Goal: Information Seeking & Learning: Learn about a topic

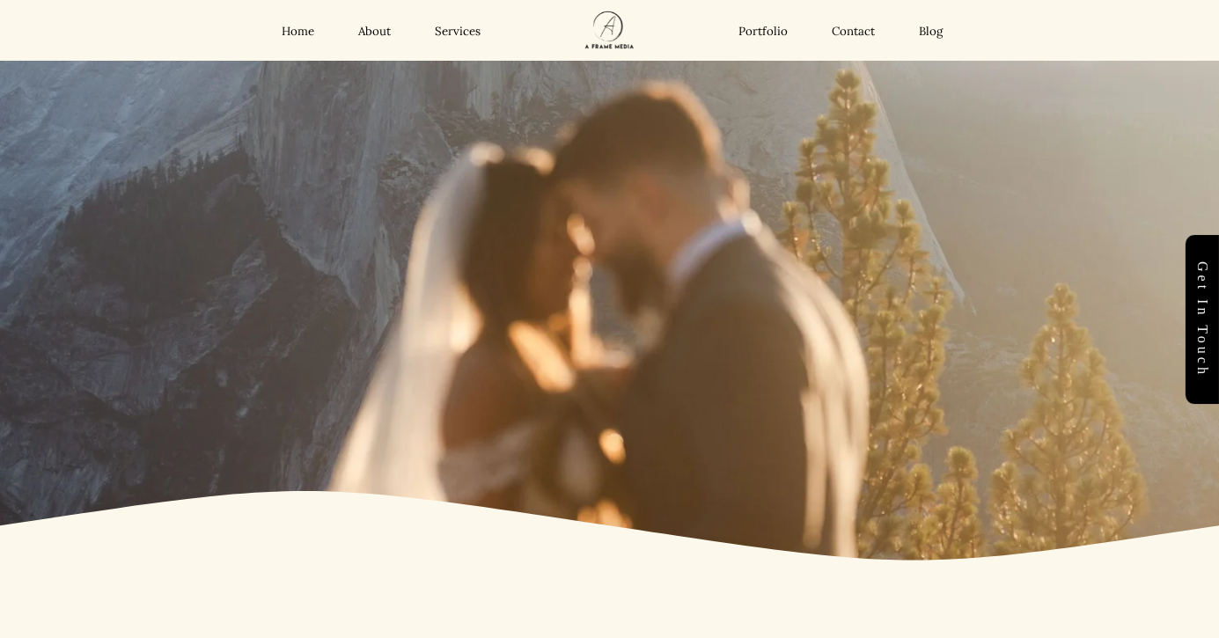
click at [473, 38] on link "Services" at bounding box center [458, 31] width 46 height 15
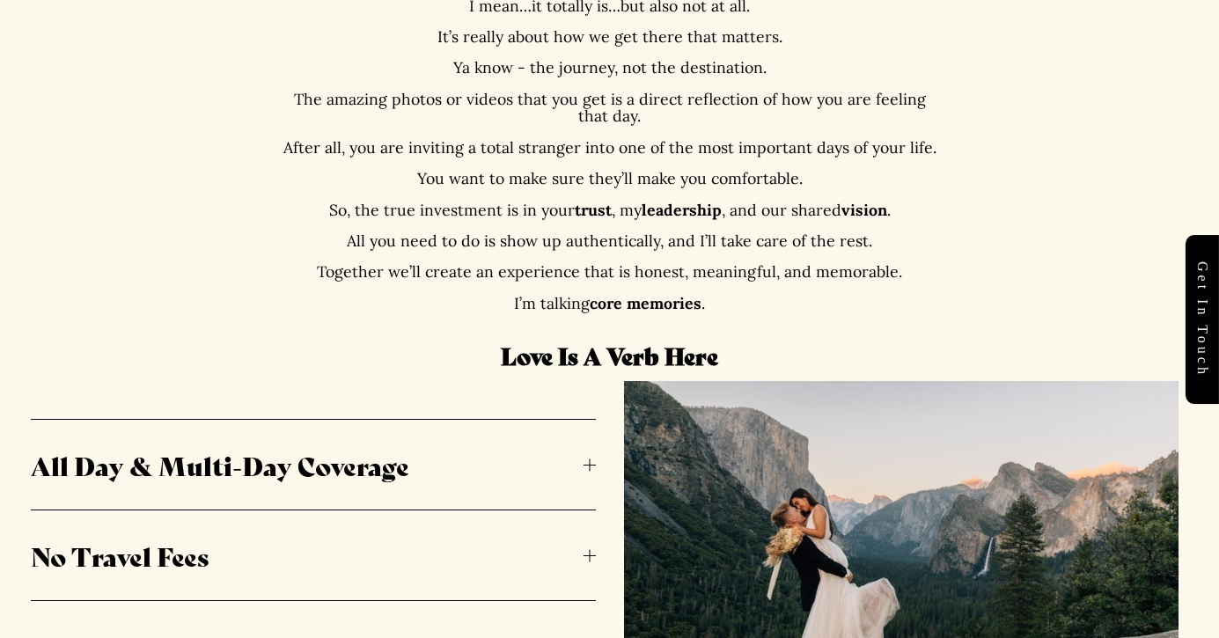
scroll to position [886, 0]
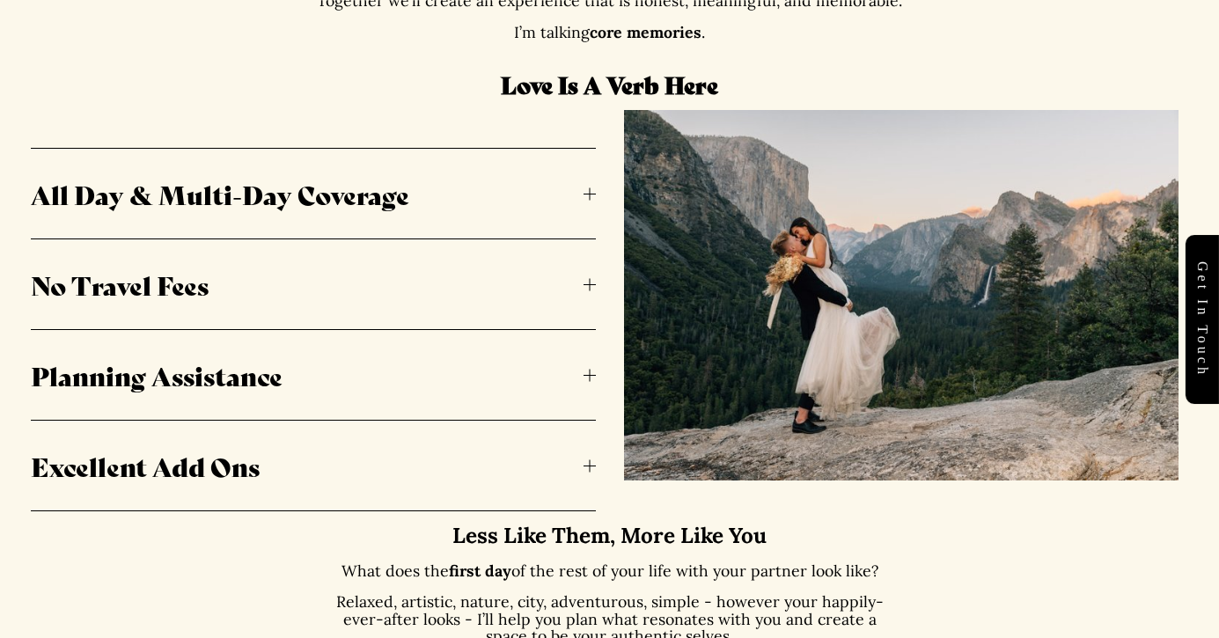
click at [522, 195] on span "All Day & Multi-Day Coverage" at bounding box center [307, 193] width 553 height 37
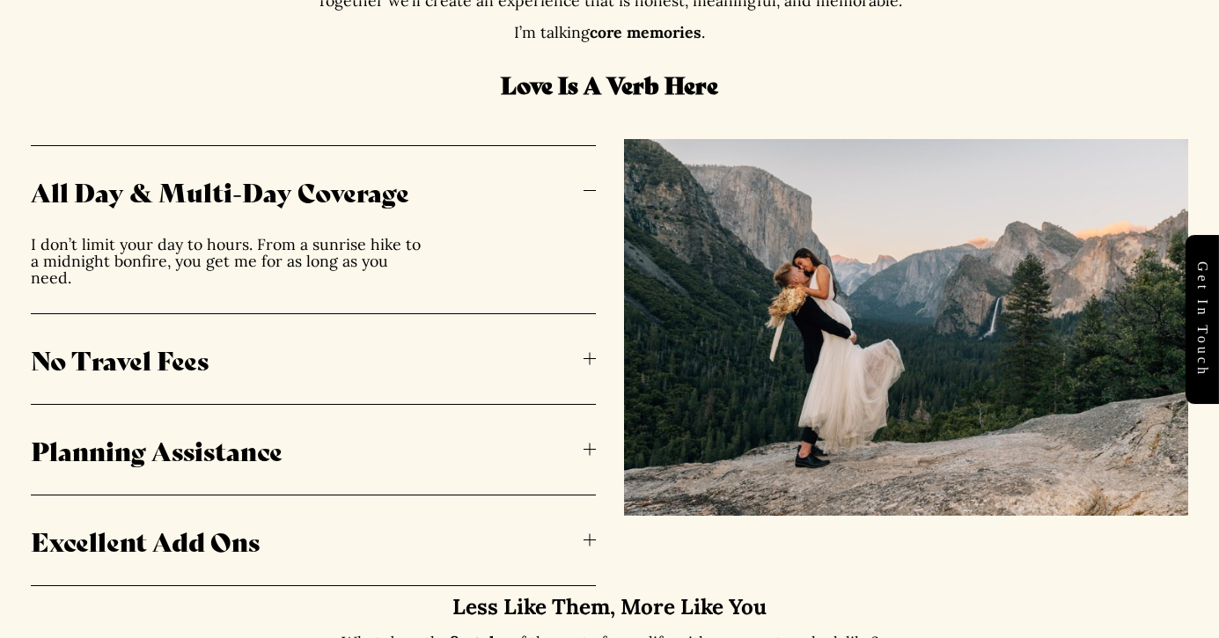
click at [522, 195] on span "All Day & Multi-Day Coverage" at bounding box center [307, 190] width 553 height 37
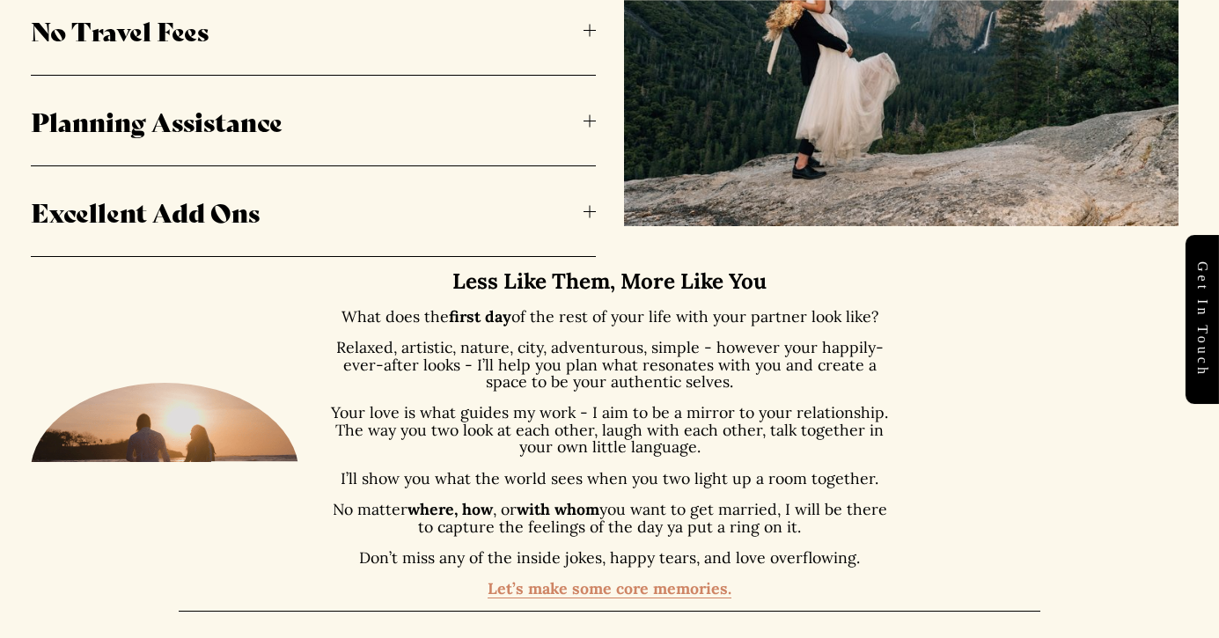
scroll to position [1142, 0]
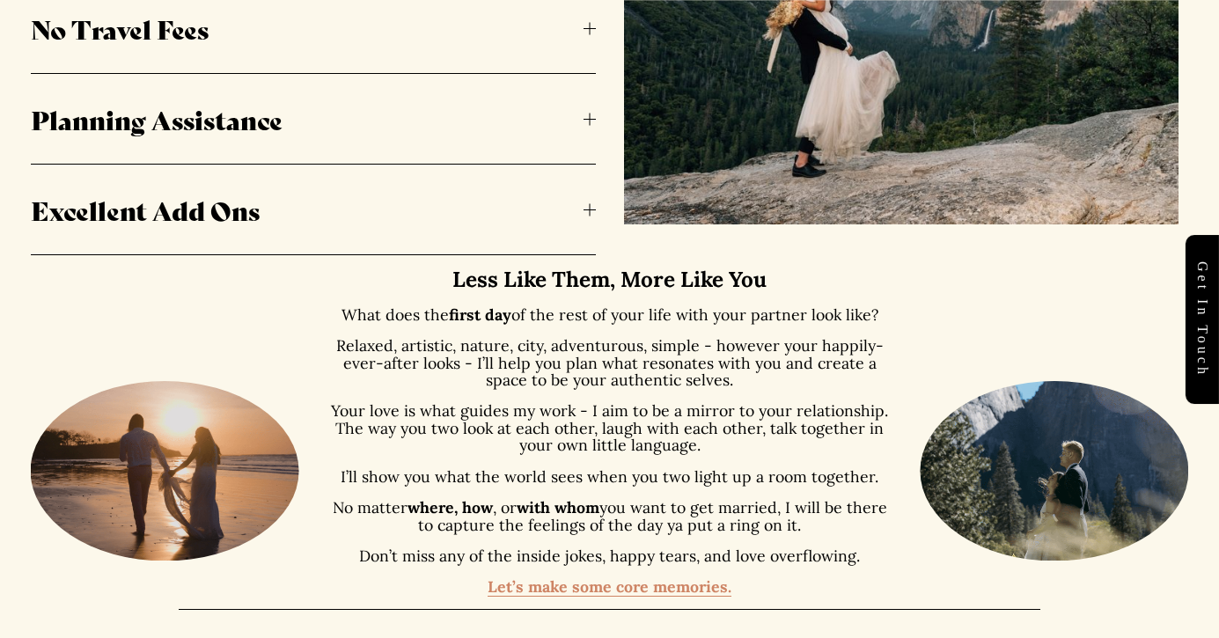
click at [524, 36] on span "No Travel Fees" at bounding box center [307, 28] width 553 height 37
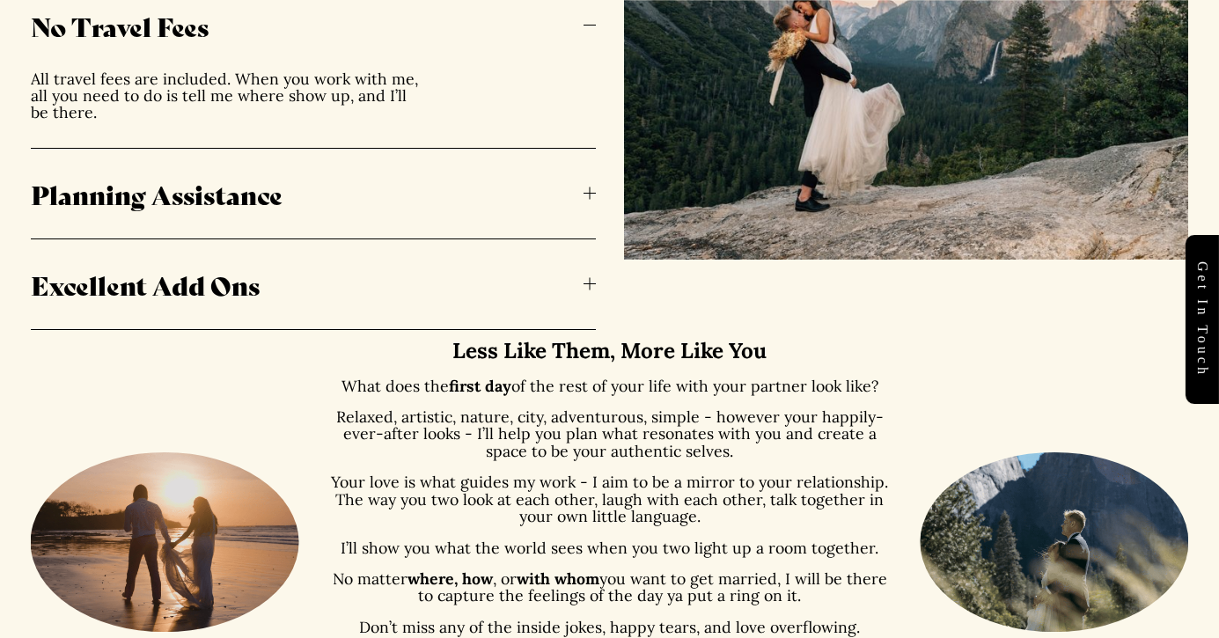
click at [524, 36] on span "No Travel Fees" at bounding box center [307, 25] width 553 height 37
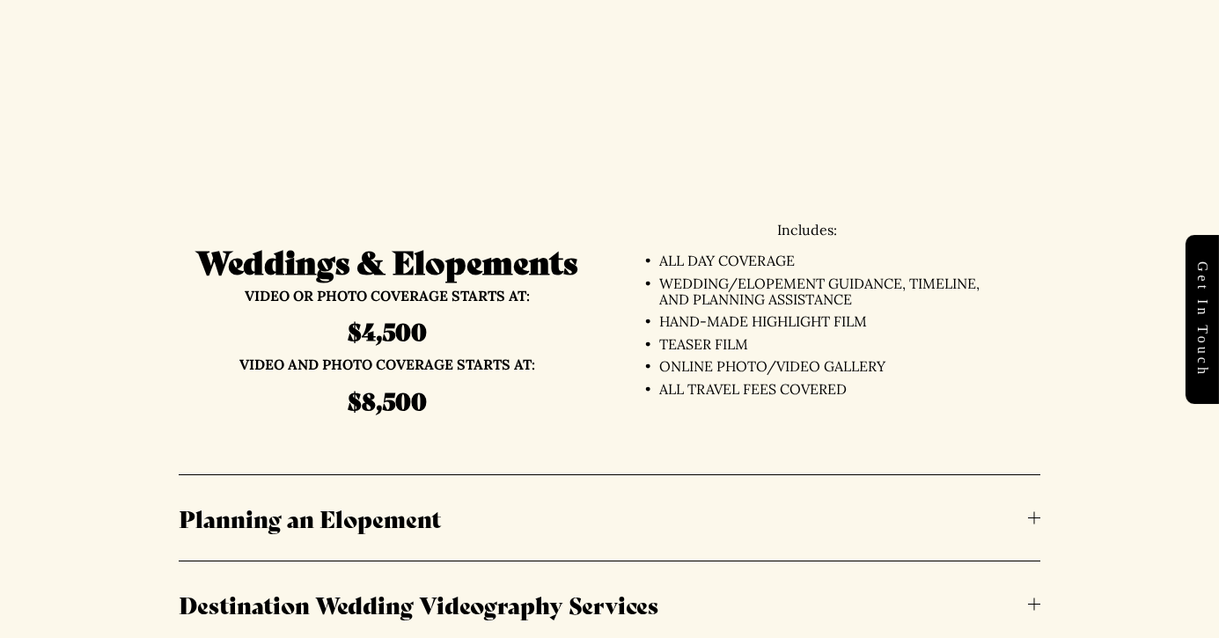
scroll to position [3808, 0]
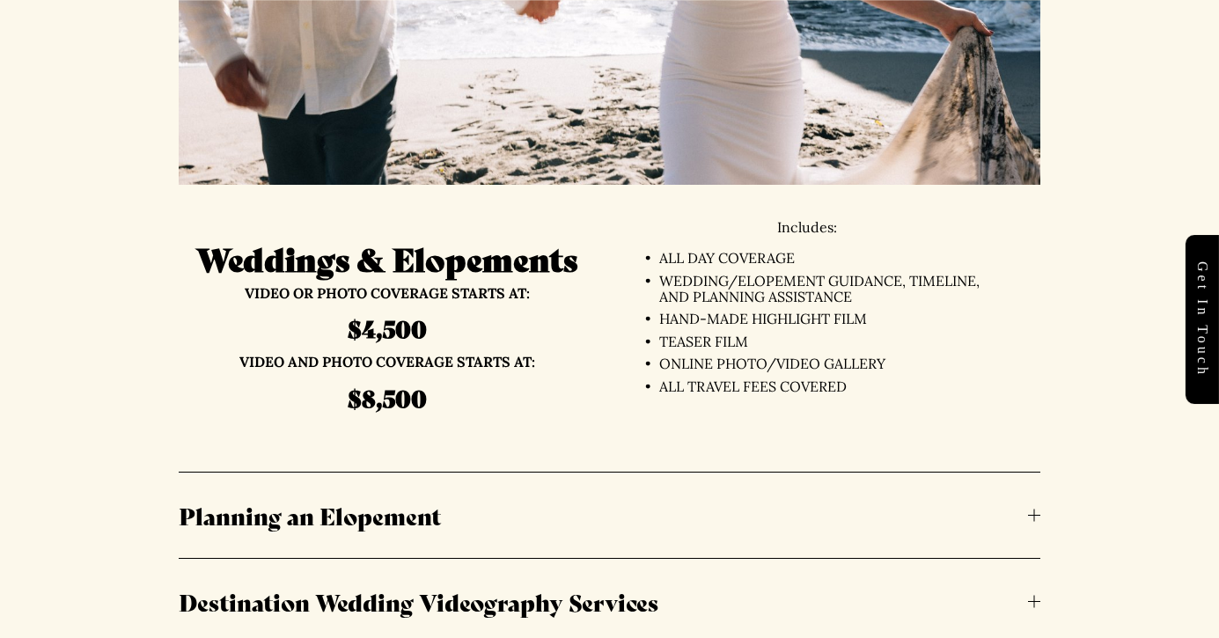
click at [385, 322] on strong "$4,500" at bounding box center [387, 327] width 79 height 33
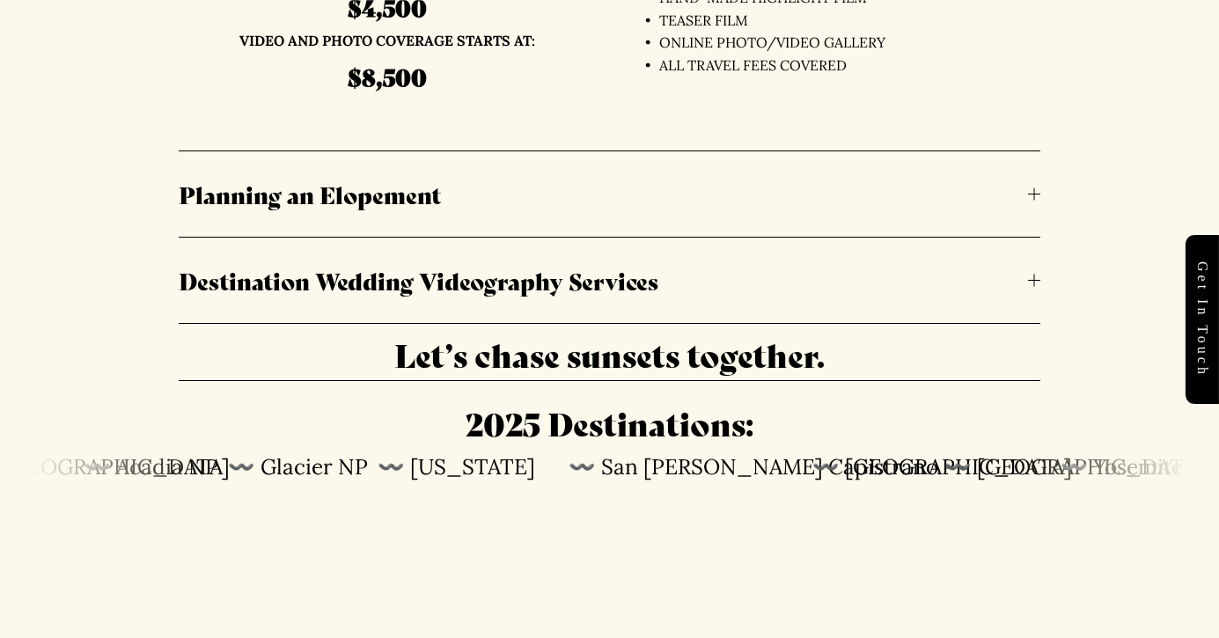
scroll to position [4131, 0]
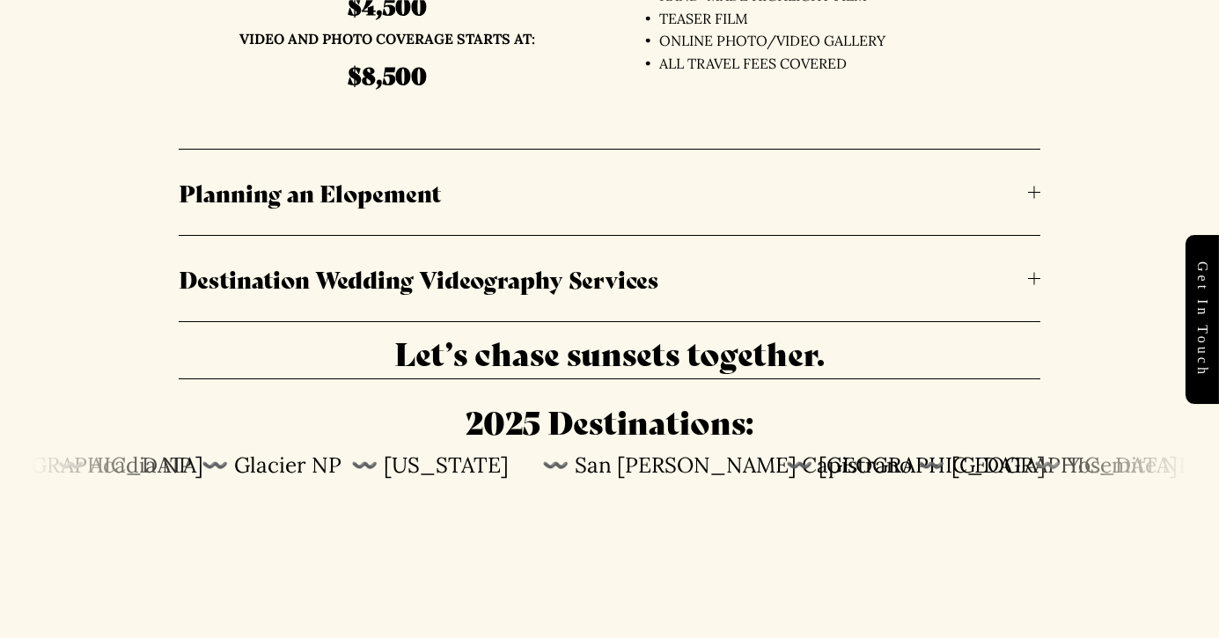
click at [731, 253] on button "Destination Wedding Videography Services" at bounding box center [609, 278] width 861 height 85
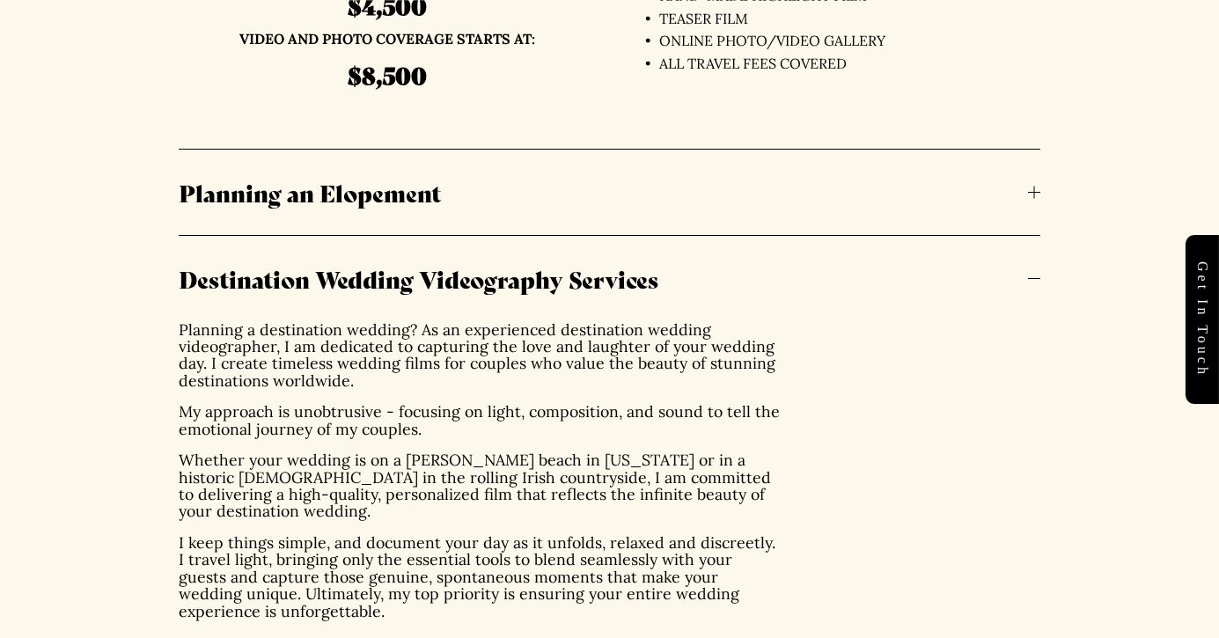
click at [730, 265] on span "Destination Wedding Videography Services" at bounding box center [603, 278] width 849 height 33
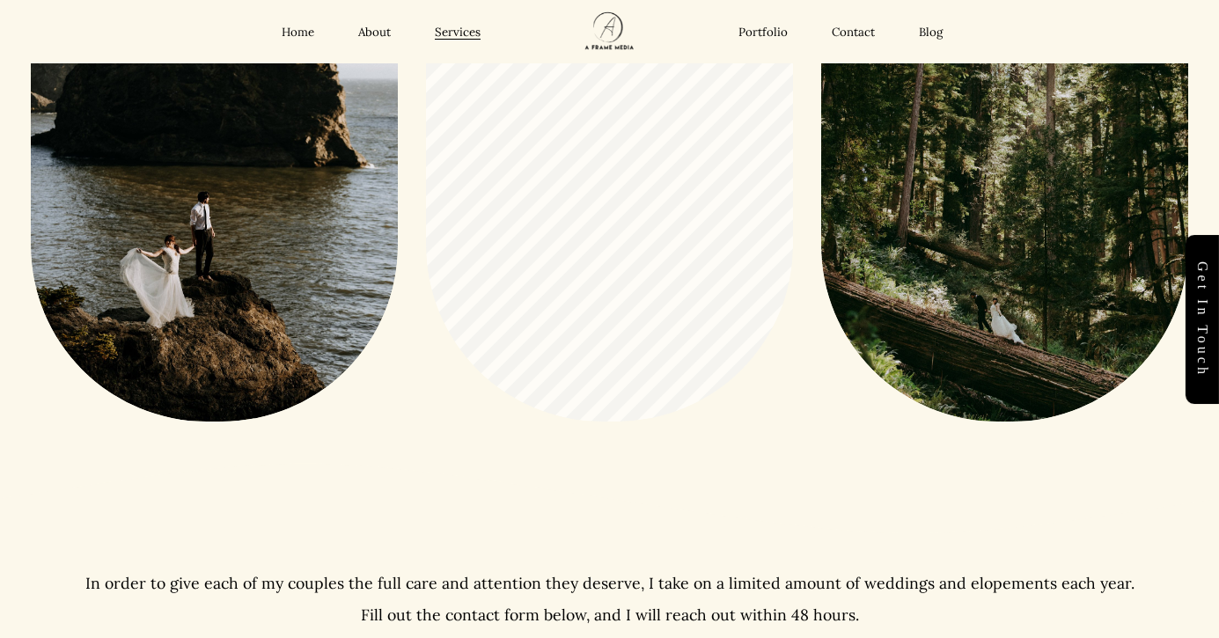
scroll to position [0, 0]
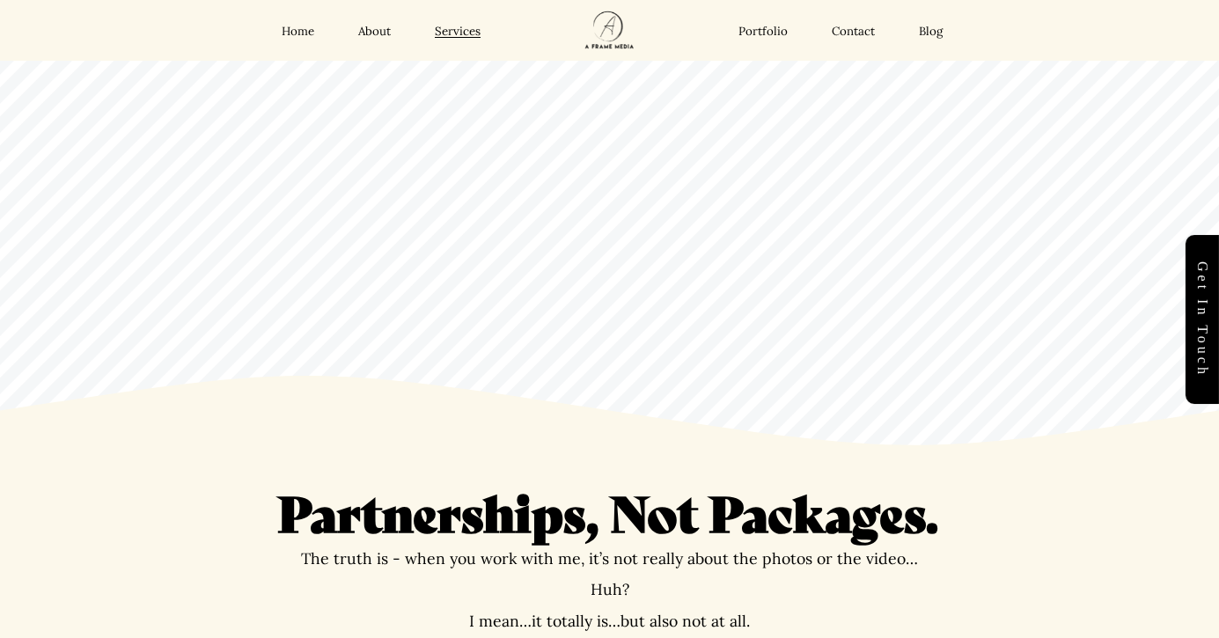
click at [771, 27] on link "Portfolio" at bounding box center [762, 31] width 49 height 15
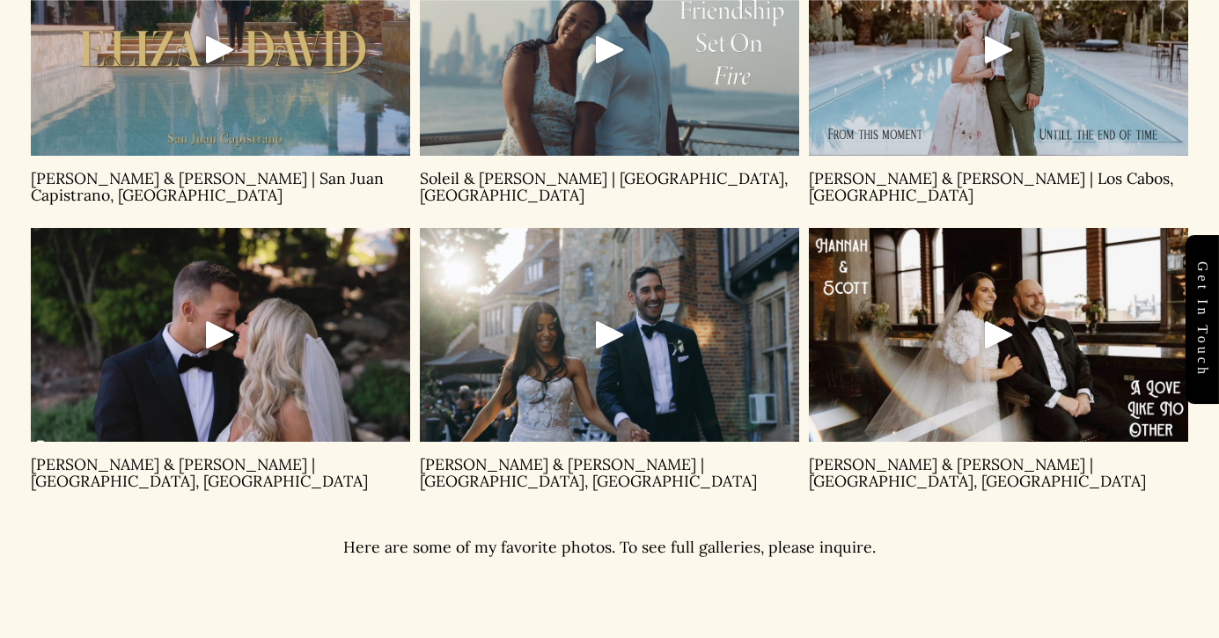
scroll to position [1273, 0]
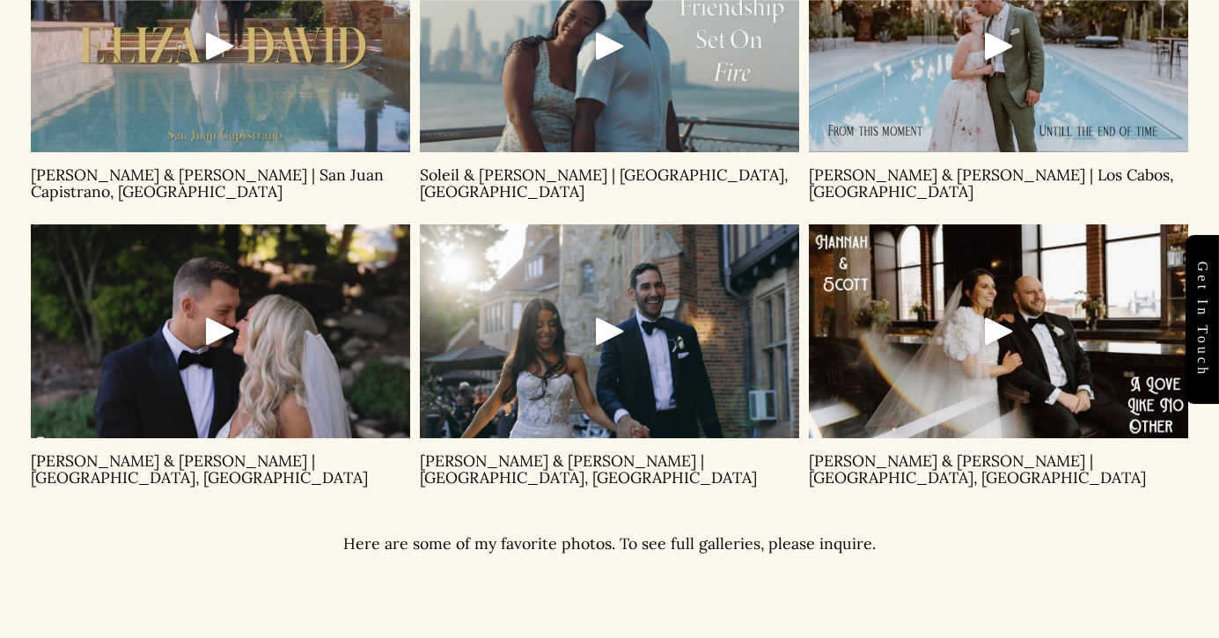
click at [604, 319] on div "Play" at bounding box center [610, 331] width 42 height 42
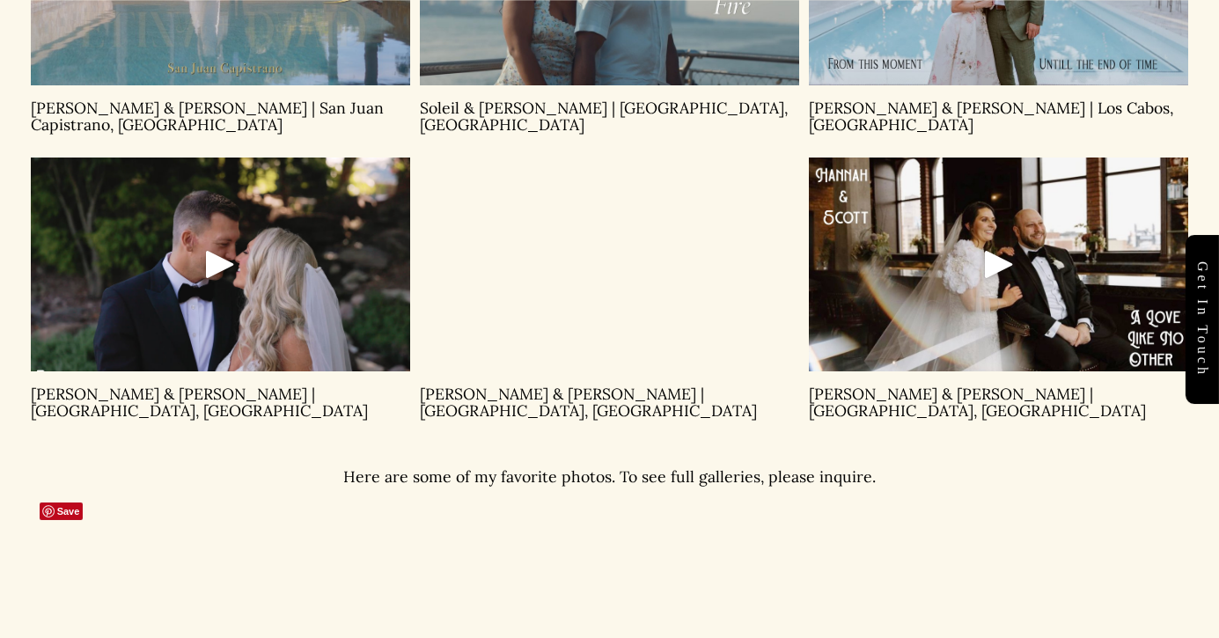
scroll to position [1316, 0]
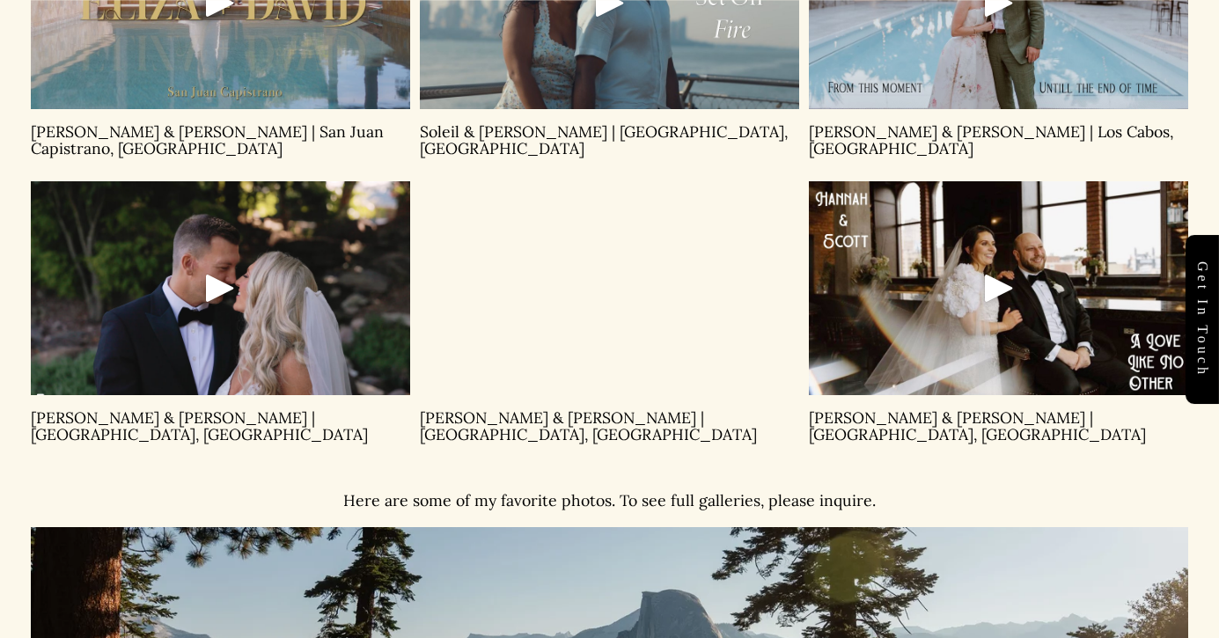
click at [1000, 278] on div "Play" at bounding box center [999, 288] width 42 height 42
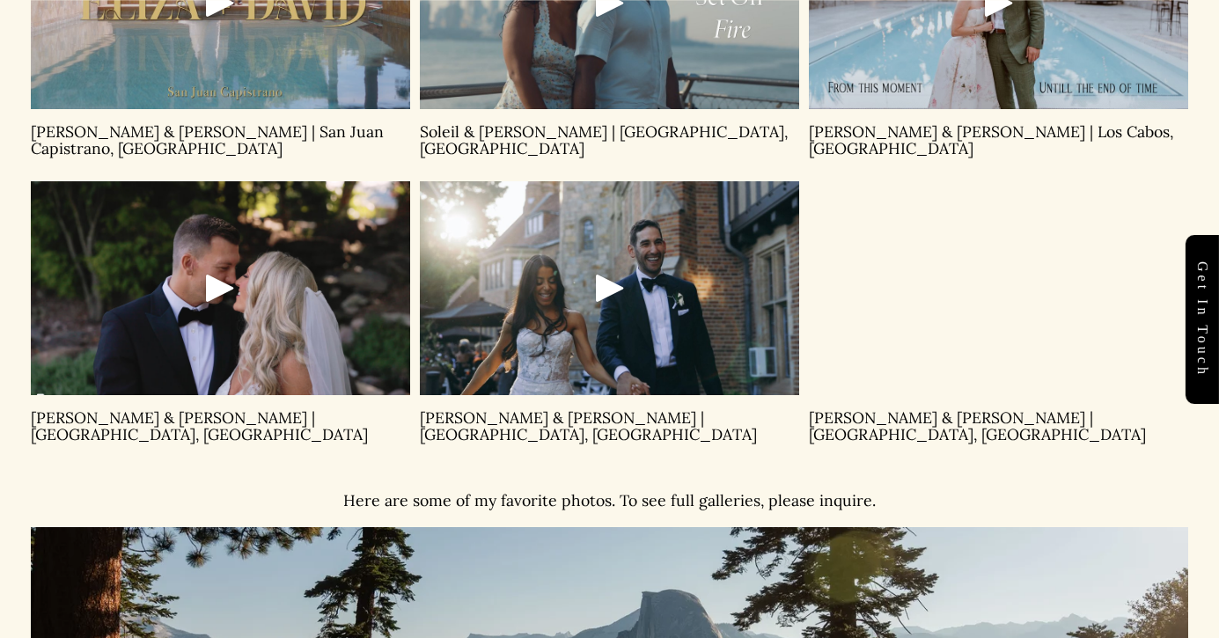
click at [224, 271] on div "Play" at bounding box center [220, 288] width 42 height 42
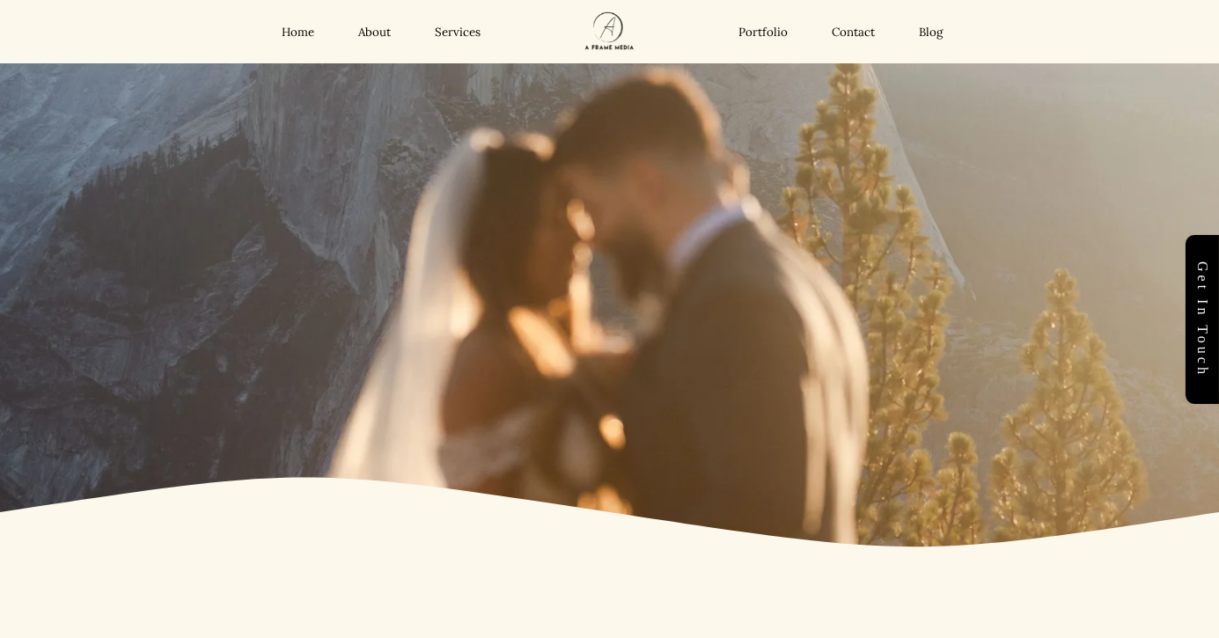
scroll to position [0, 0]
